Goal: Use online tool/utility: Utilize a website feature to perform a specific function

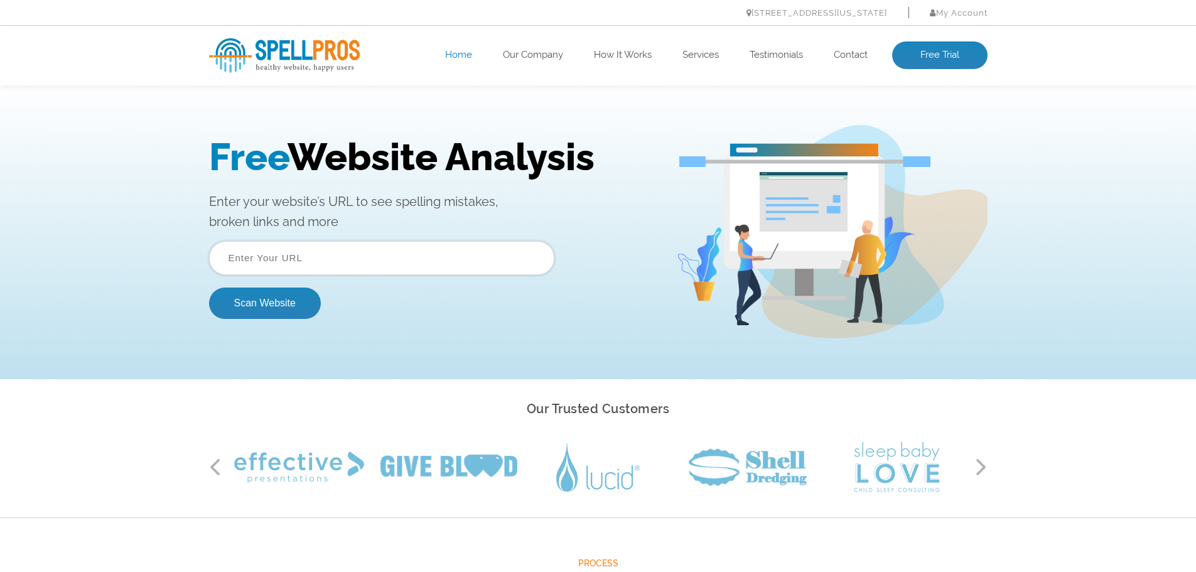
click at [429, 246] on input "text" at bounding box center [381, 258] width 345 height 34
paste input "https://www.flight3.xyz/work-with-us"
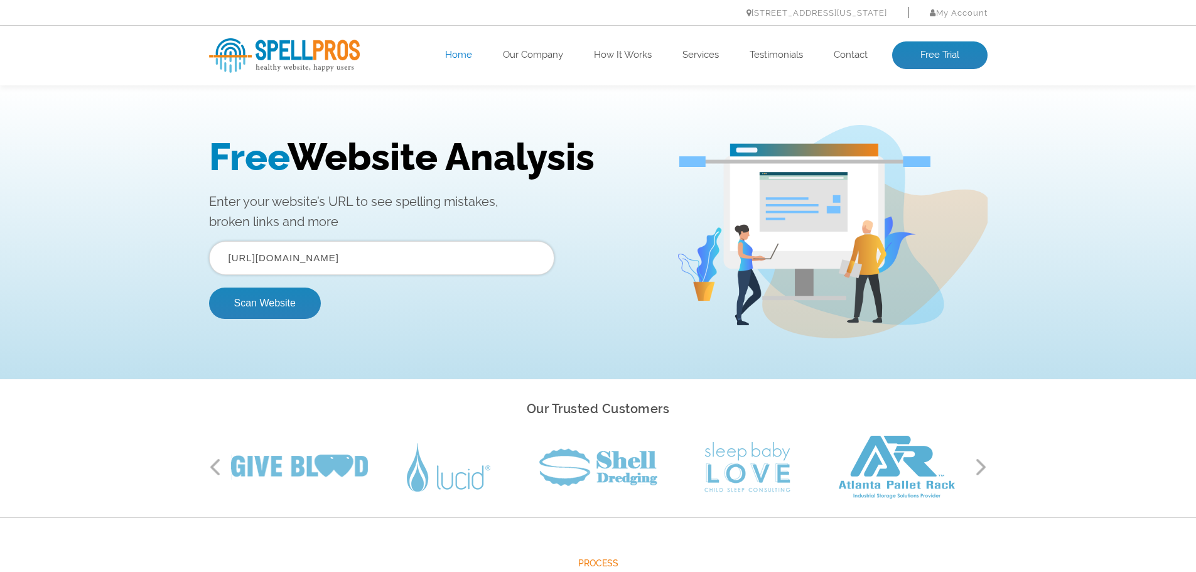
type input "https://www.flight3.xyz"
click at [209, 287] on button "Scan Website" at bounding box center [265, 302] width 112 height 31
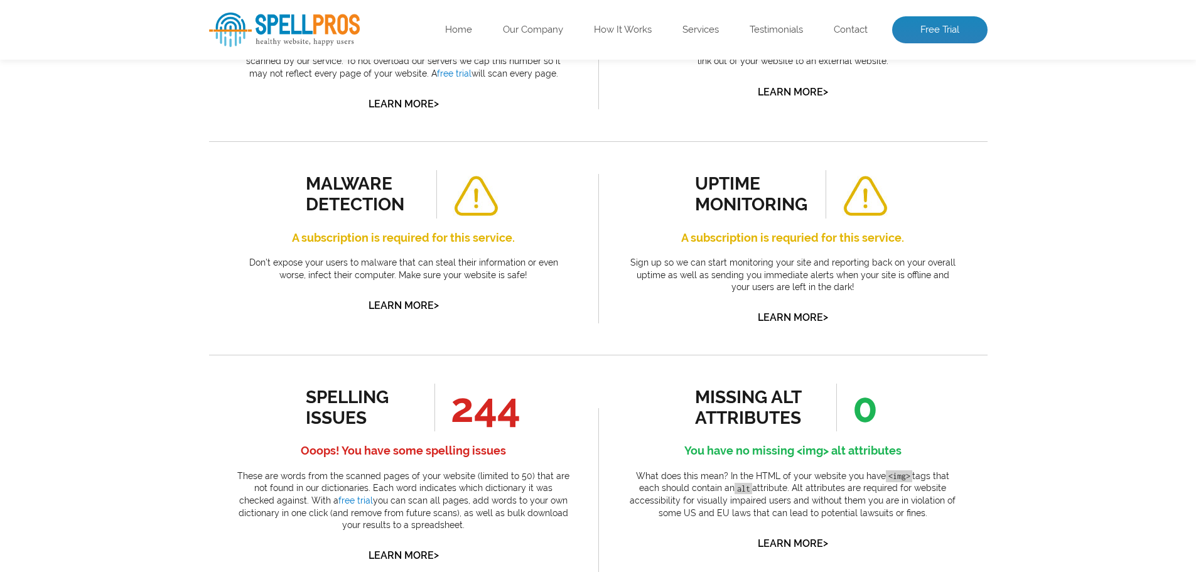
scroll to position [439, 0]
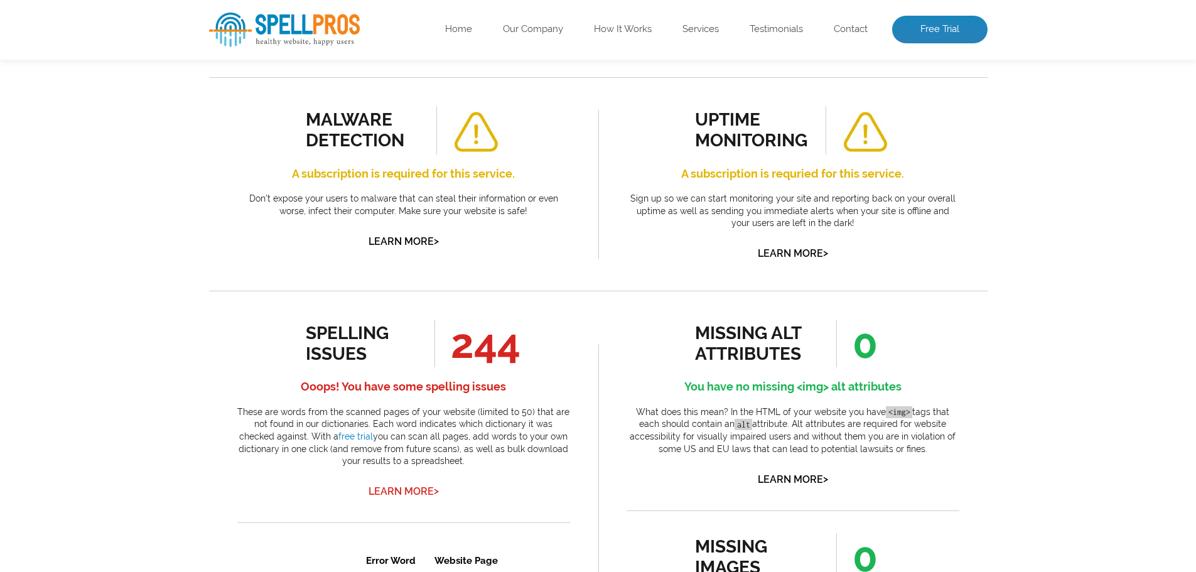
click at [424, 489] on link "Learn More >" at bounding box center [403, 491] width 70 height 12
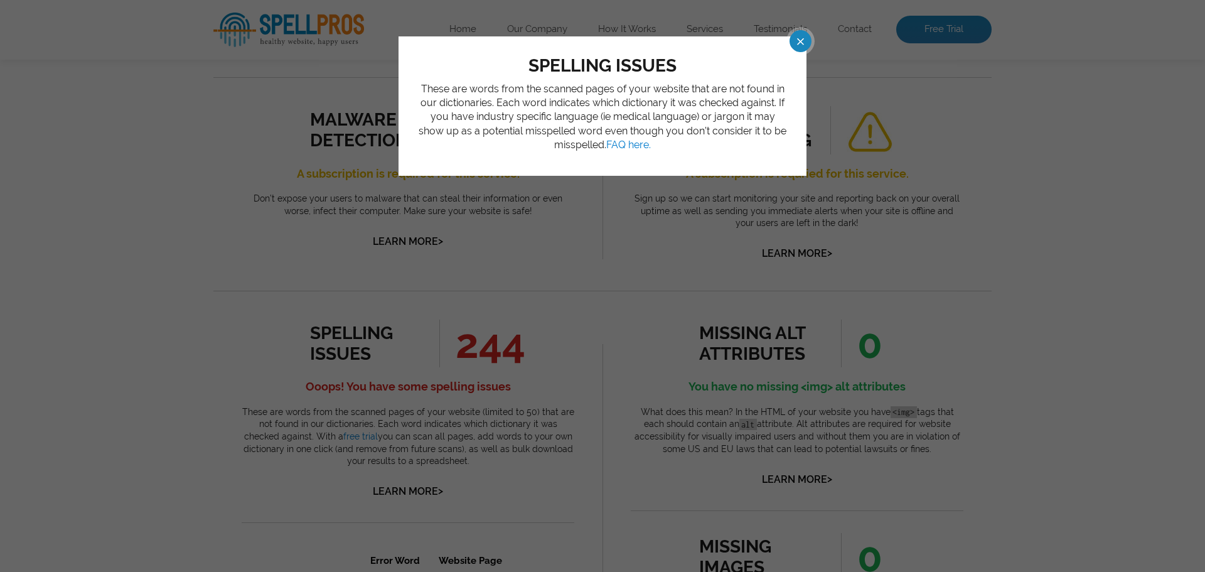
click at [800, 41] on span at bounding box center [789, 41] width 22 height 22
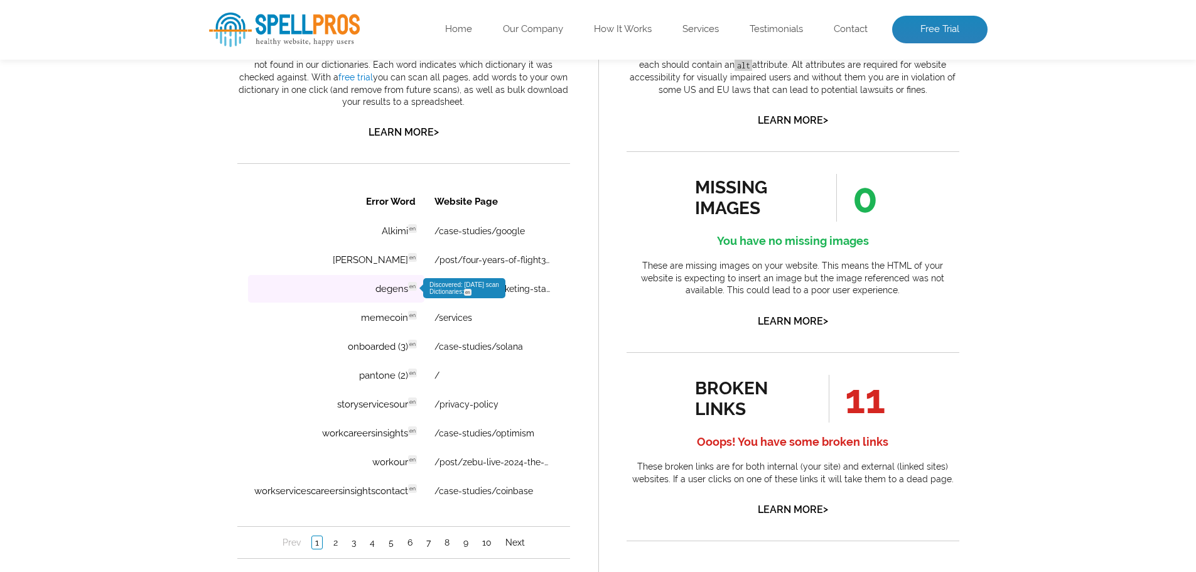
scroll to position [0, 0]
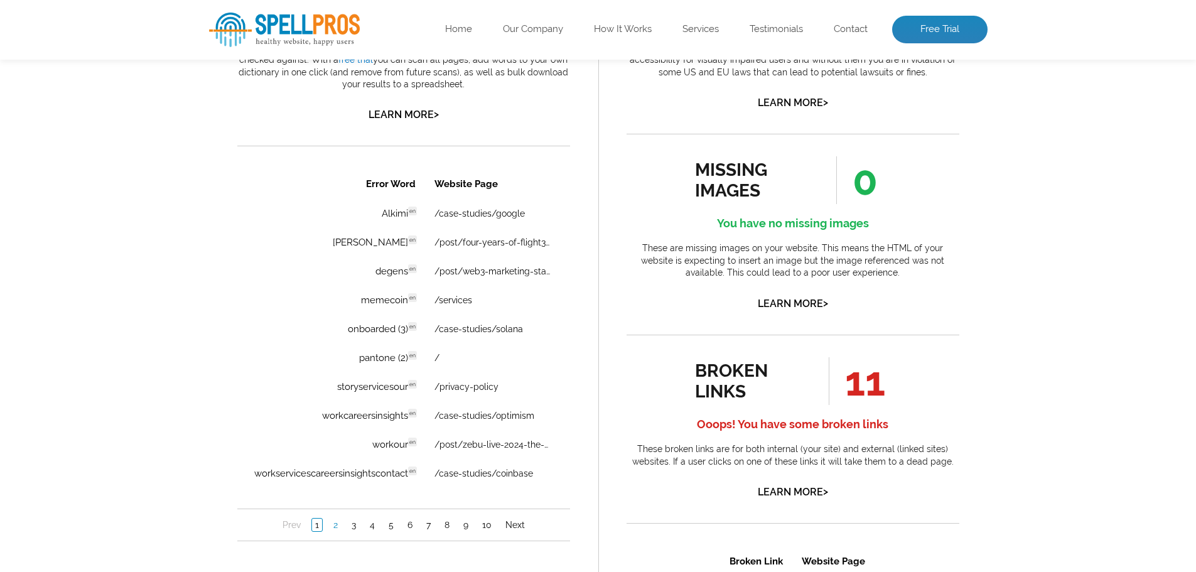
click at [333, 526] on link "2" at bounding box center [334, 524] width 11 height 13
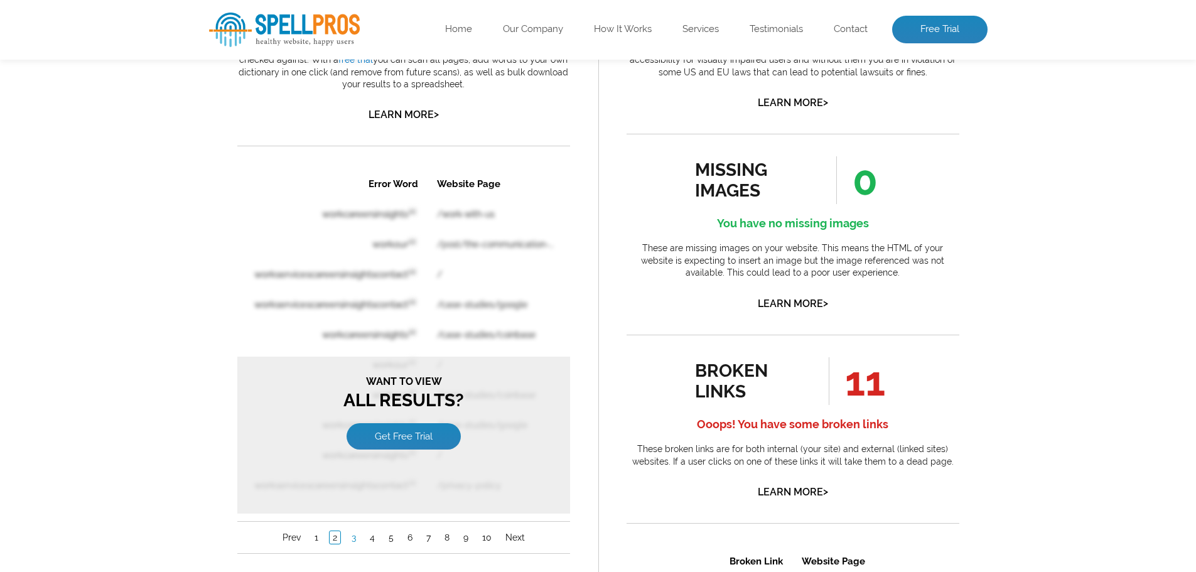
click at [350, 540] on link "3" at bounding box center [353, 537] width 11 height 13
click at [94, 282] on div "Pages Scanned 31 Number of pages scanned. May be limited. Pages scanned are the…" at bounding box center [598, 224] width 1196 height 1549
